Goal: Browse casually: Explore the website without a specific task or goal

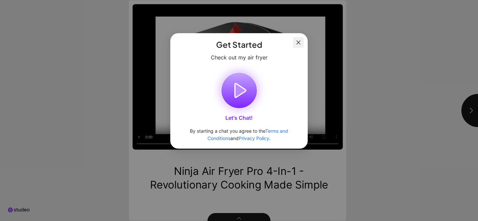
click at [297, 47] on button "Close" at bounding box center [298, 42] width 11 height 11
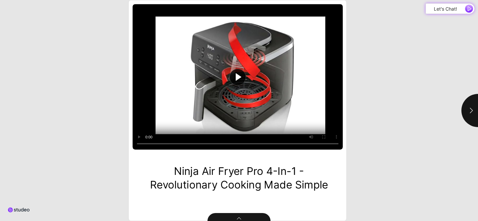
click at [137, 137] on button "Play video" at bounding box center [238, 76] width 210 height 145
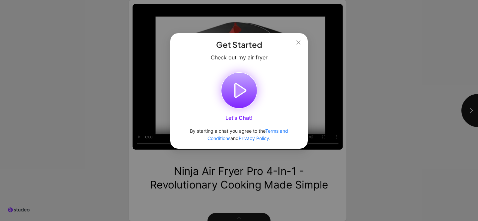
click at [241, 94] on icon "button" at bounding box center [239, 91] width 11 height 14
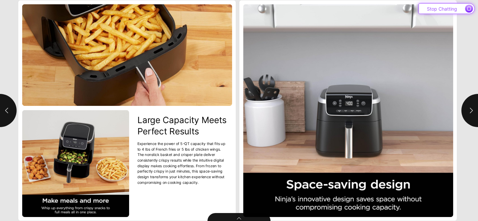
click at [469, 10] on icon "button" at bounding box center [468, 8] width 3 height 3
click at [472, 121] on button "button" at bounding box center [477, 110] width 33 height 33
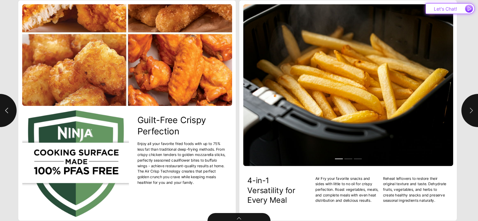
click at [472, 120] on button "button" at bounding box center [477, 110] width 33 height 33
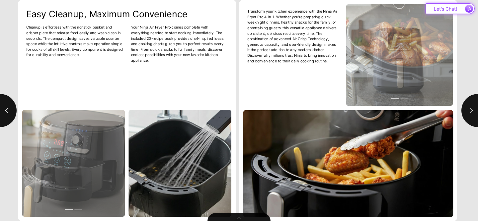
click at [468, 108] on icon "button" at bounding box center [471, 110] width 7 height 7
type input "*"
